Goal: Task Accomplishment & Management: Complete application form

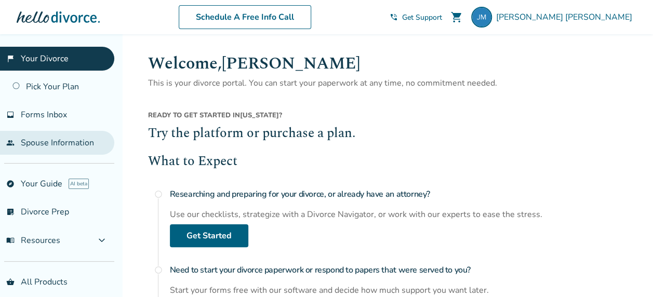
click at [46, 143] on link "people Spouse Information" at bounding box center [57, 143] width 114 height 24
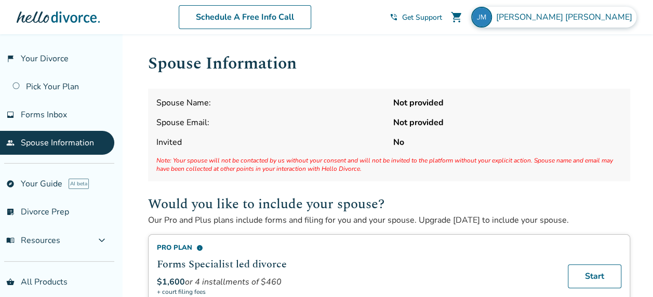
click at [612, 12] on div "[PERSON_NAME]" at bounding box center [553, 17] width 165 height 21
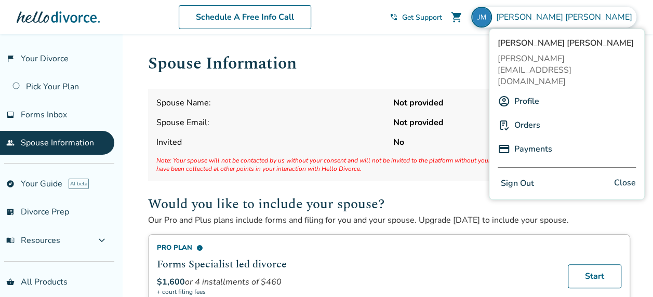
click at [517, 176] on button "Sign Out" at bounding box center [518, 183] width 40 height 15
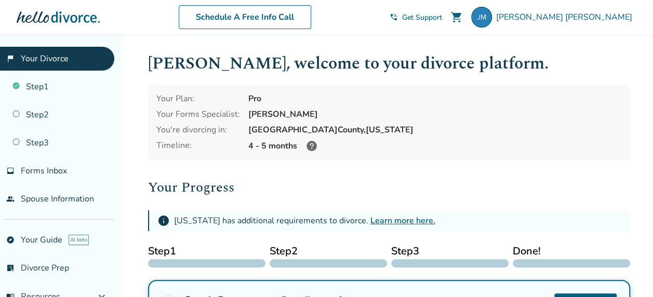
click at [311, 146] on icon at bounding box center [312, 146] width 10 height 10
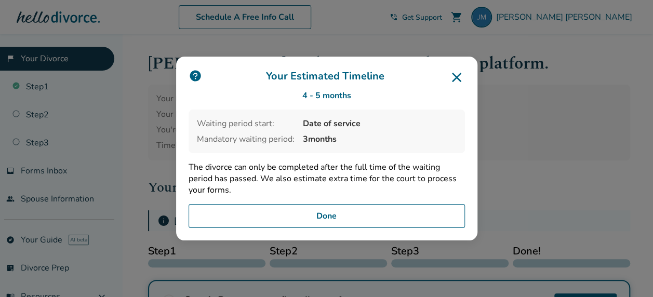
click at [341, 215] on button "Done" at bounding box center [327, 216] width 277 height 24
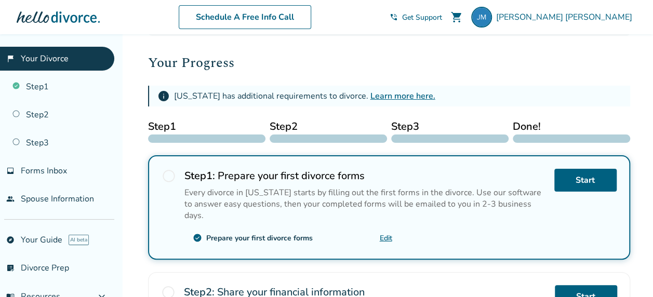
scroll to position [156, 0]
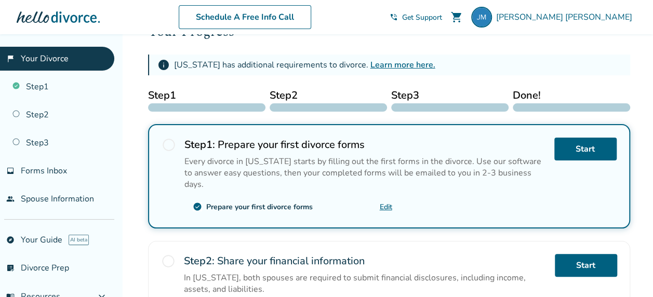
click at [169, 147] on span "radio_button_unchecked" at bounding box center [169, 145] width 15 height 15
click at [388, 205] on link "Edit" at bounding box center [386, 207] width 12 height 10
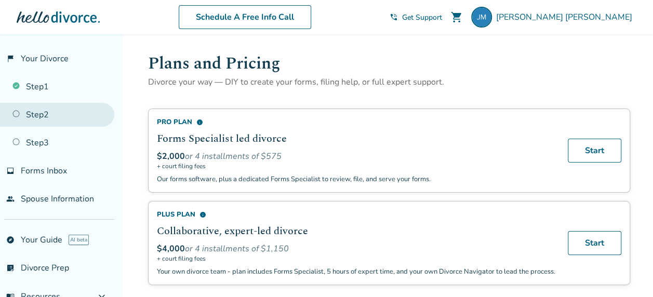
click at [43, 113] on link "Step 2" at bounding box center [57, 115] width 114 height 24
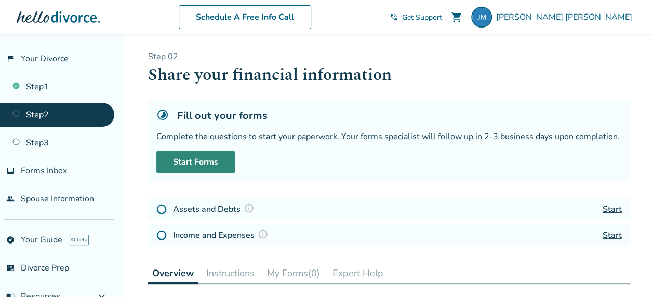
click at [203, 156] on link "Start Forms" at bounding box center [195, 162] width 78 height 23
